Goal: Task Accomplishment & Management: Use online tool/utility

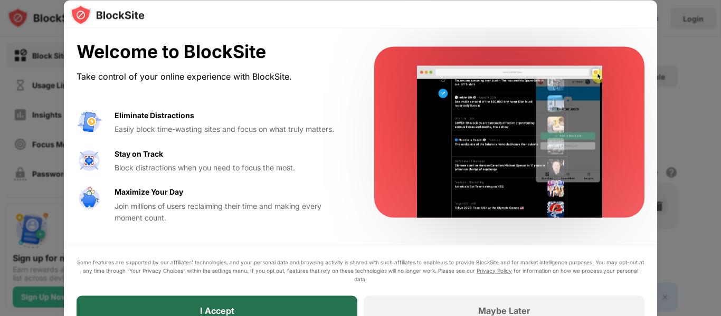
click at [269, 303] on div "I Accept" at bounding box center [217, 311] width 281 height 30
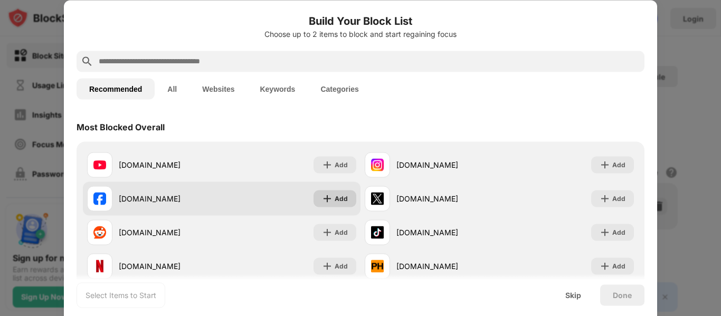
drag, startPoint x: 334, startPoint y: 191, endPoint x: 344, endPoint y: 190, distance: 10.1
click at [337, 190] on div "Add" at bounding box center [335, 198] width 43 height 17
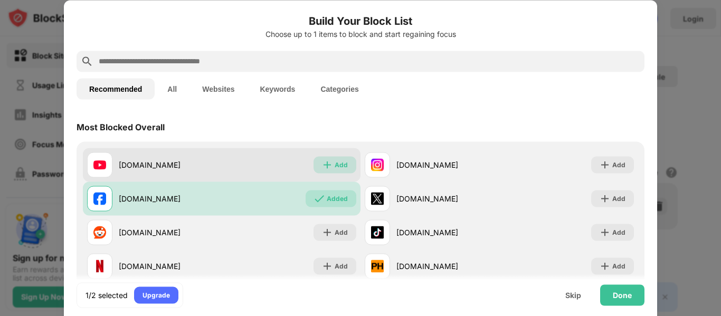
click at [324, 164] on img at bounding box center [327, 165] width 11 height 11
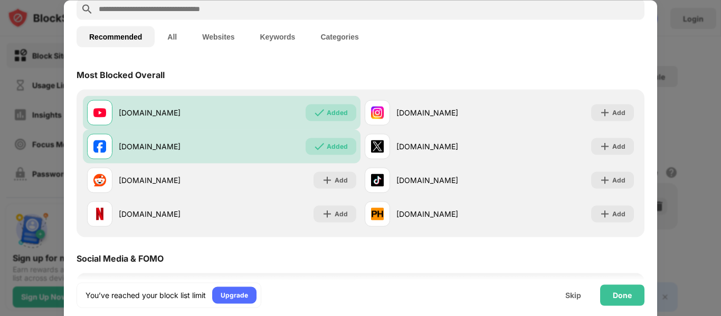
scroll to position [53, 0]
click at [617, 292] on div "Done" at bounding box center [622, 295] width 19 height 8
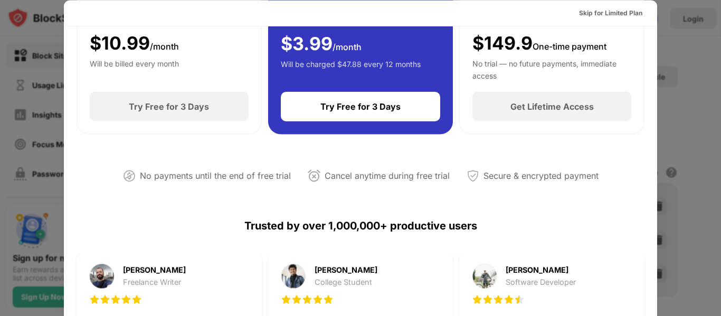
scroll to position [264, 0]
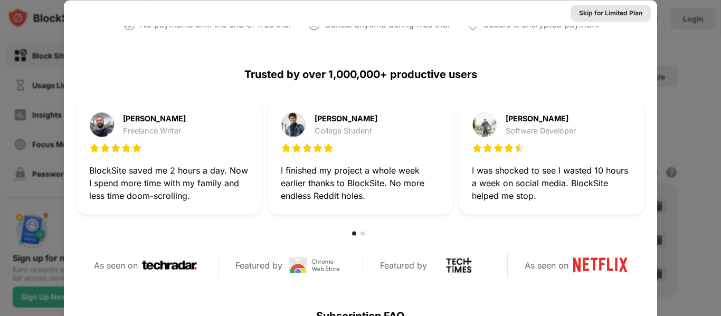
click at [607, 16] on div "Skip for Limited Plan" at bounding box center [610, 12] width 63 height 11
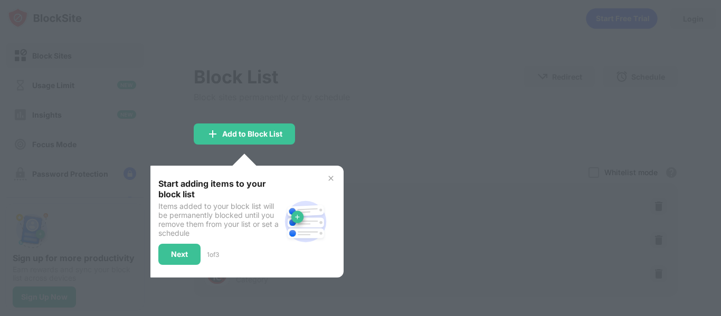
click at [330, 174] on div "Start adding items to your block list Items added to your block list will be pe…" at bounding box center [245, 222] width 198 height 112
click at [327, 176] on img at bounding box center [331, 178] width 8 height 8
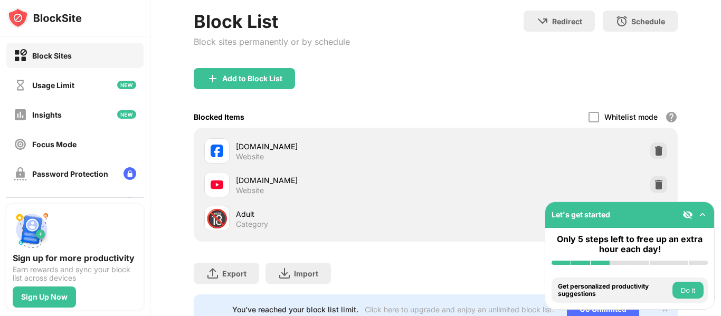
scroll to position [101, 0]
